Goal: Navigation & Orientation: Find specific page/section

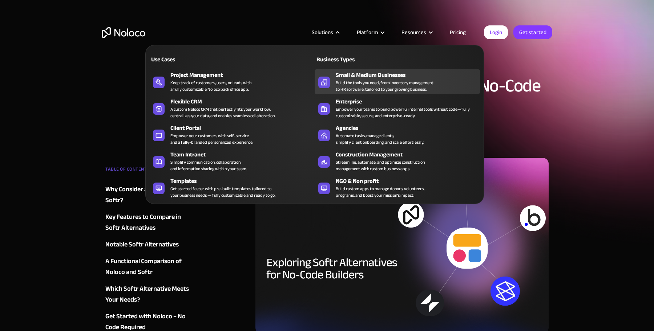
click at [407, 89] on div "Build the tools you need, from inventory management to HR software, tailored to…" at bounding box center [384, 86] width 98 height 13
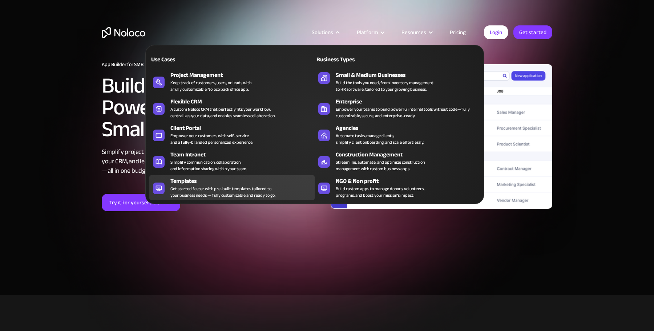
click at [204, 182] on div "Templates" at bounding box center [243, 181] width 147 height 9
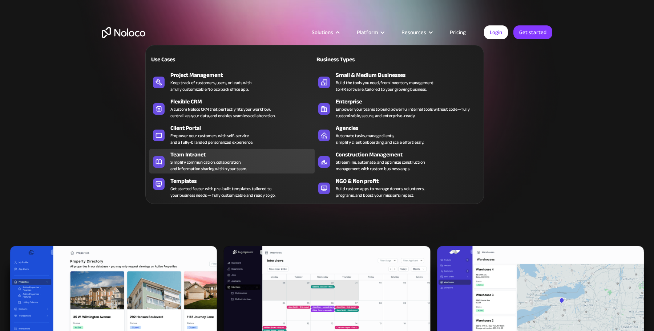
click at [191, 159] on div "Simplify communication, collaboration, and information sharing within your team." at bounding box center [208, 165] width 77 height 13
